Goal: Transaction & Acquisition: Purchase product/service

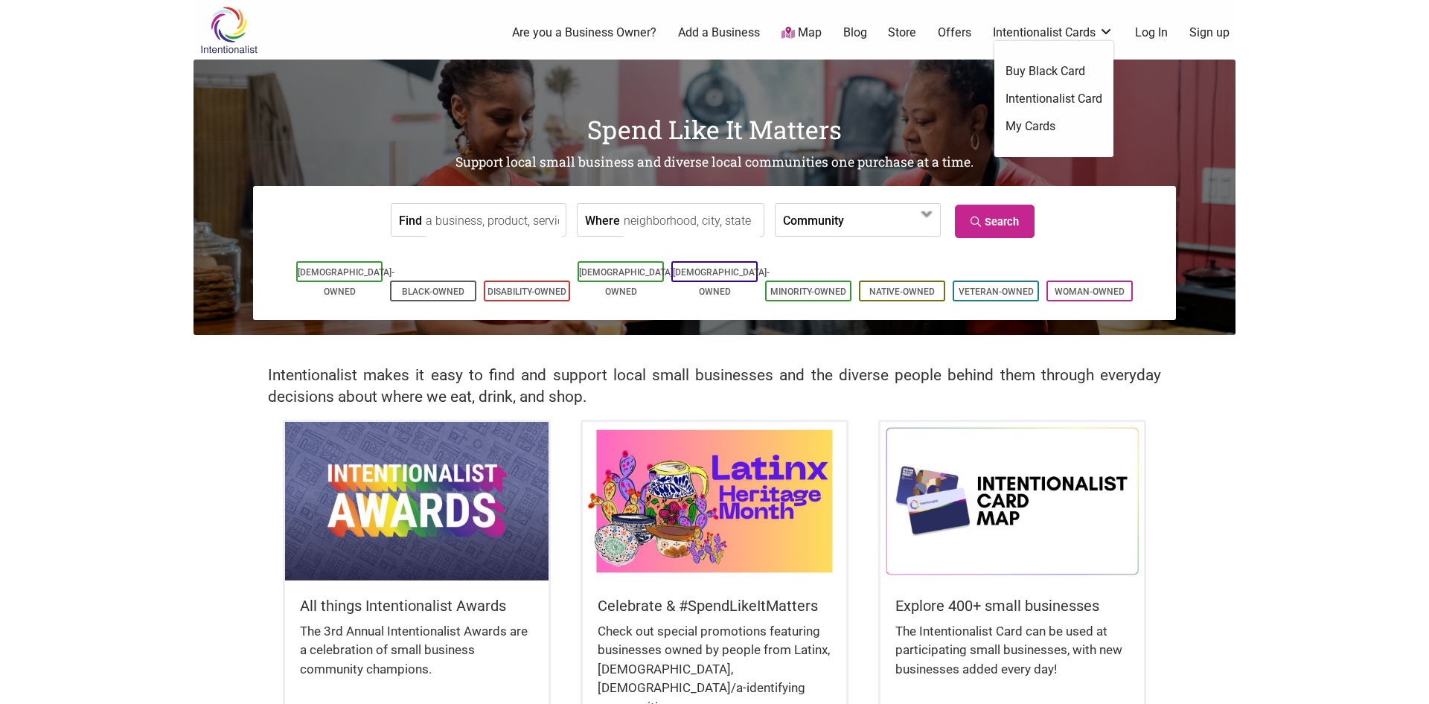
click at [1032, 97] on link "Intentionalist Card" at bounding box center [1053, 99] width 97 height 16
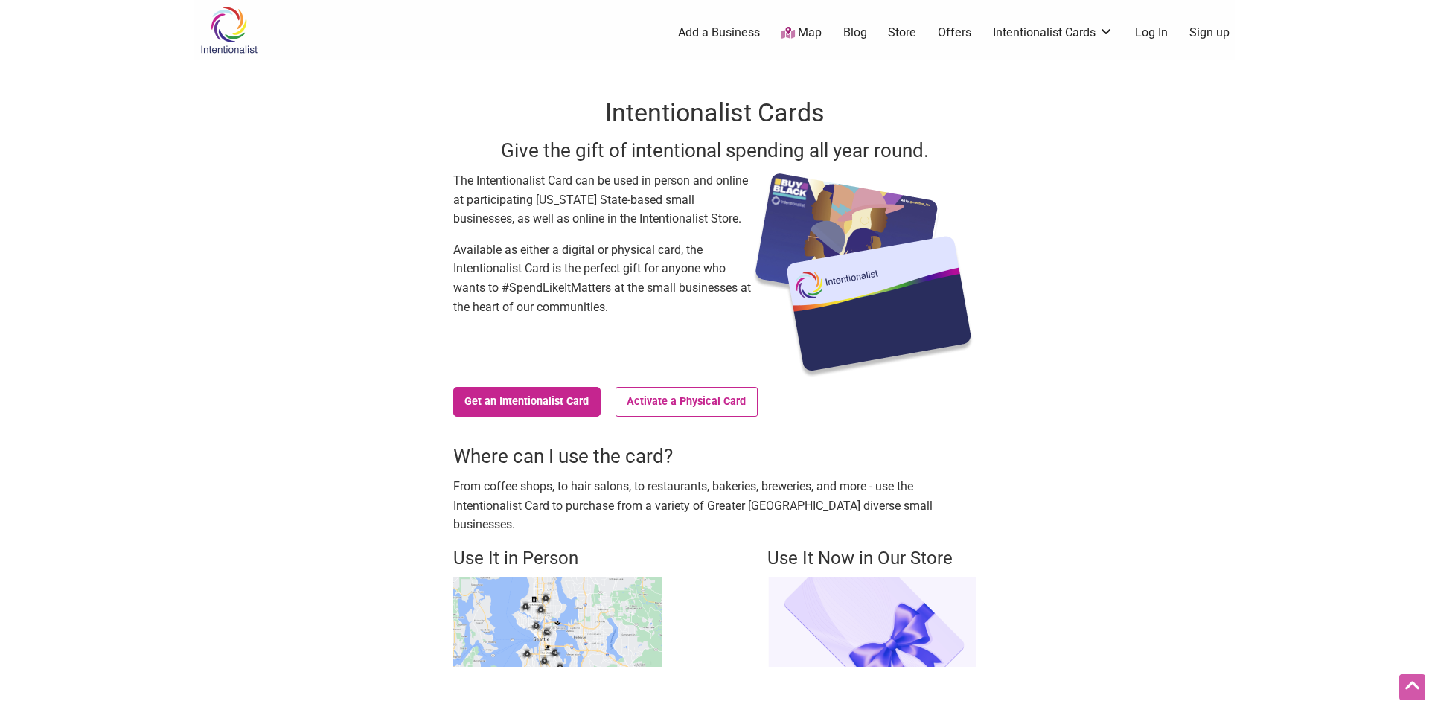
drag, startPoint x: 1304, startPoint y: 515, endPoint x: 1158, endPoint y: 145, distance: 397.5
click at [891, 28] on link "Store" at bounding box center [902, 33] width 28 height 16
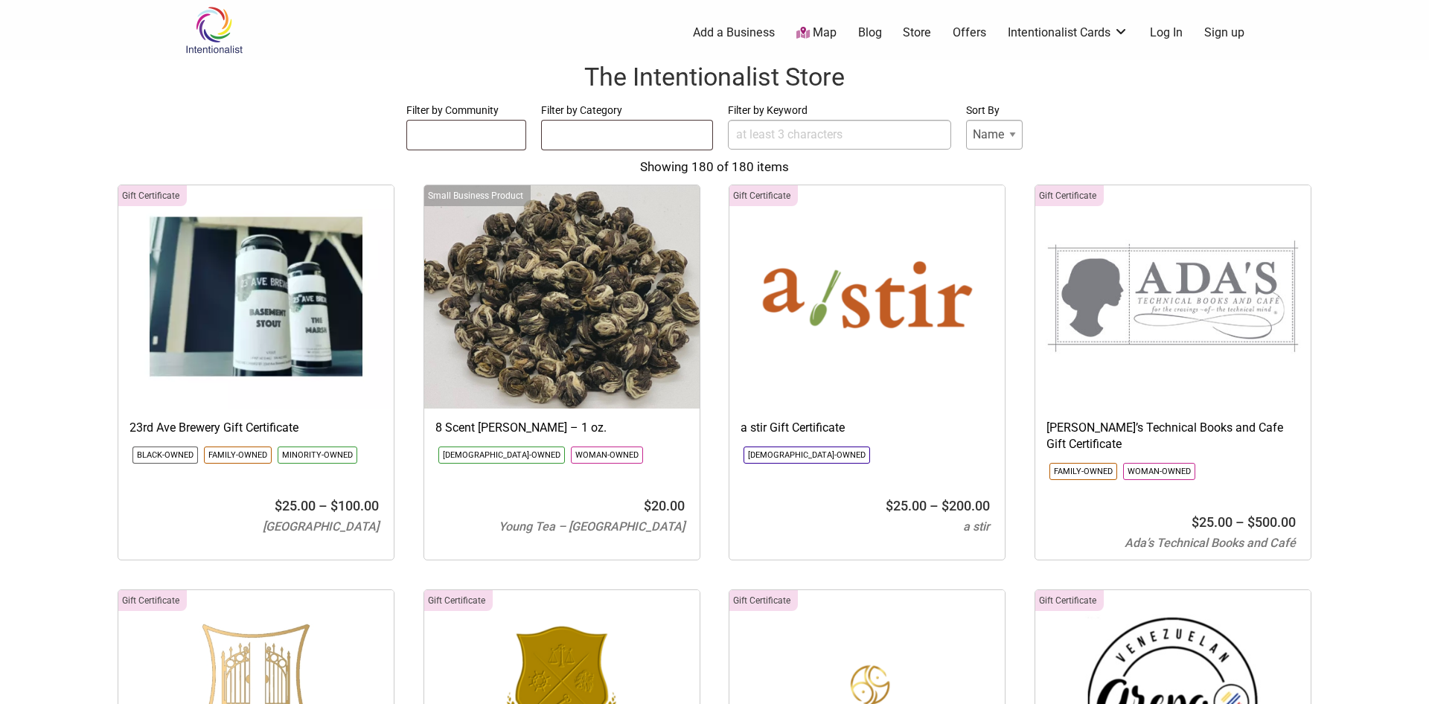
select select
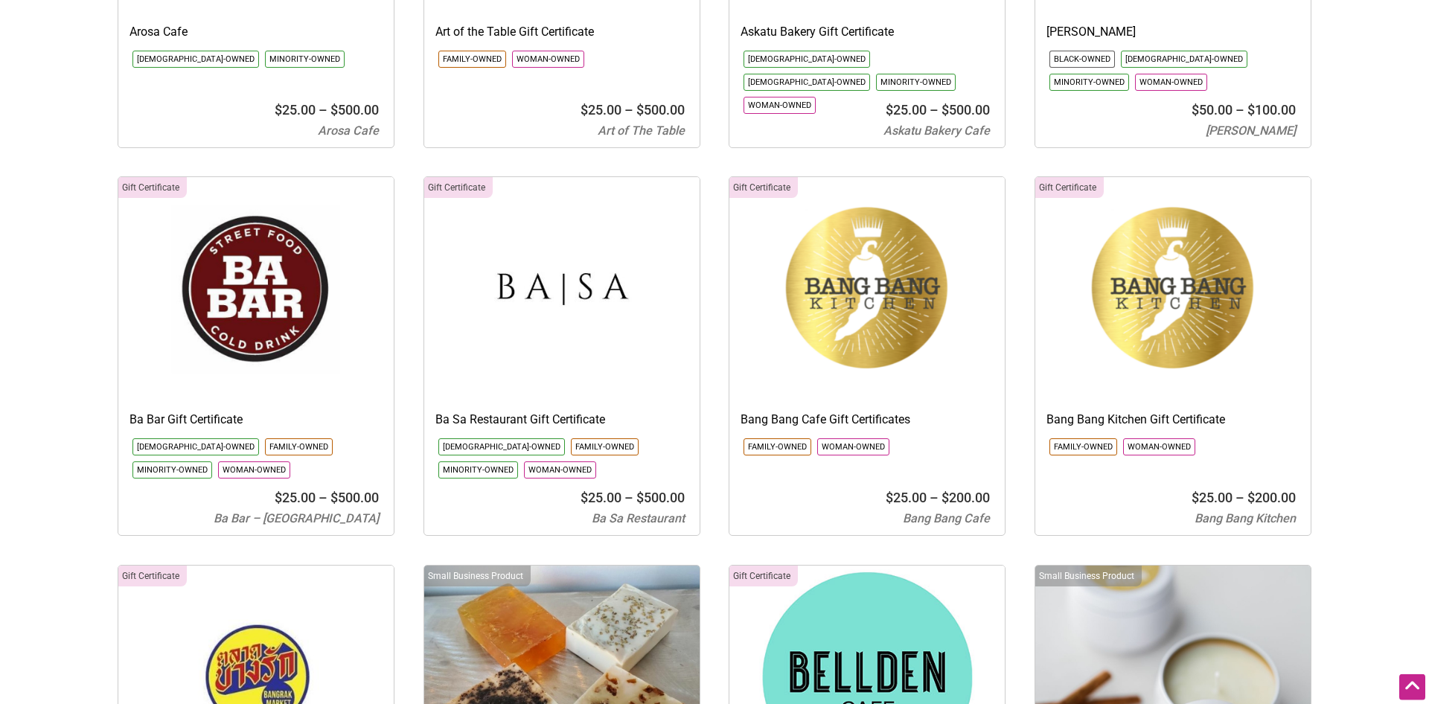
scroll to position [1366, 0]
